Goal: Find specific page/section: Find specific page/section

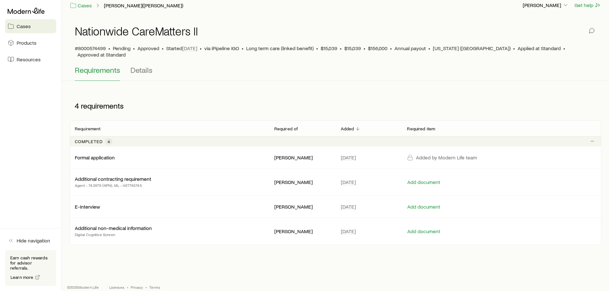
scroll to position [8, 0]
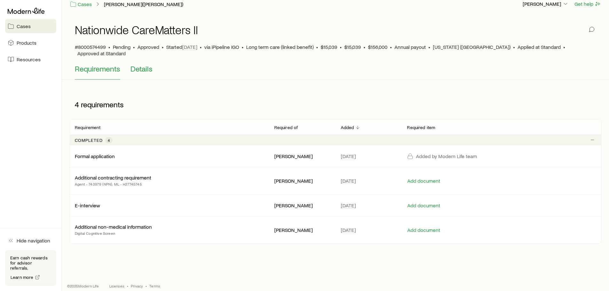
click at [151, 65] on span "Details" at bounding box center [142, 68] width 22 height 9
